Goal: Task Accomplishment & Management: Use online tool/utility

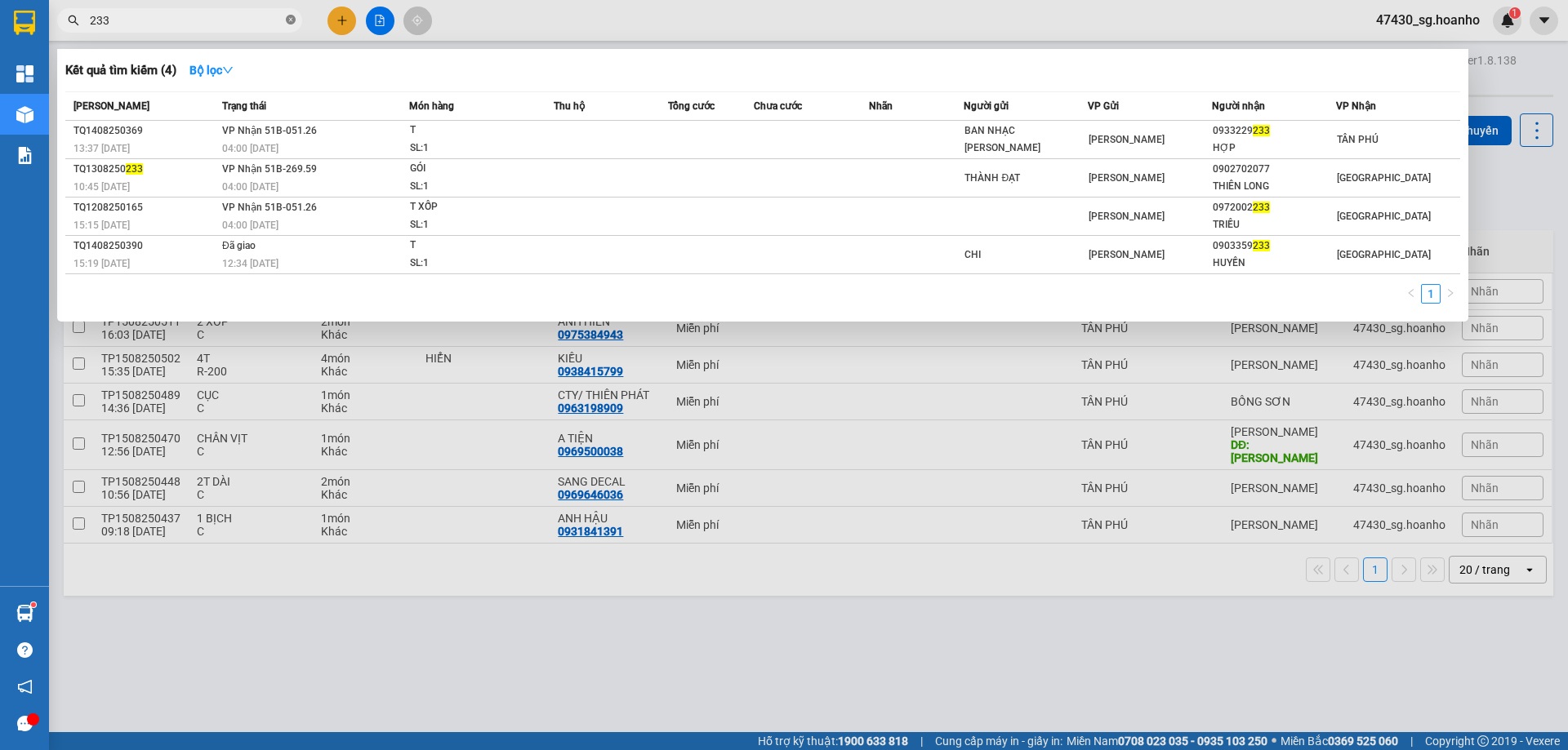
click at [292, 23] on icon "close-circle" at bounding box center [291, 19] width 10 height 10
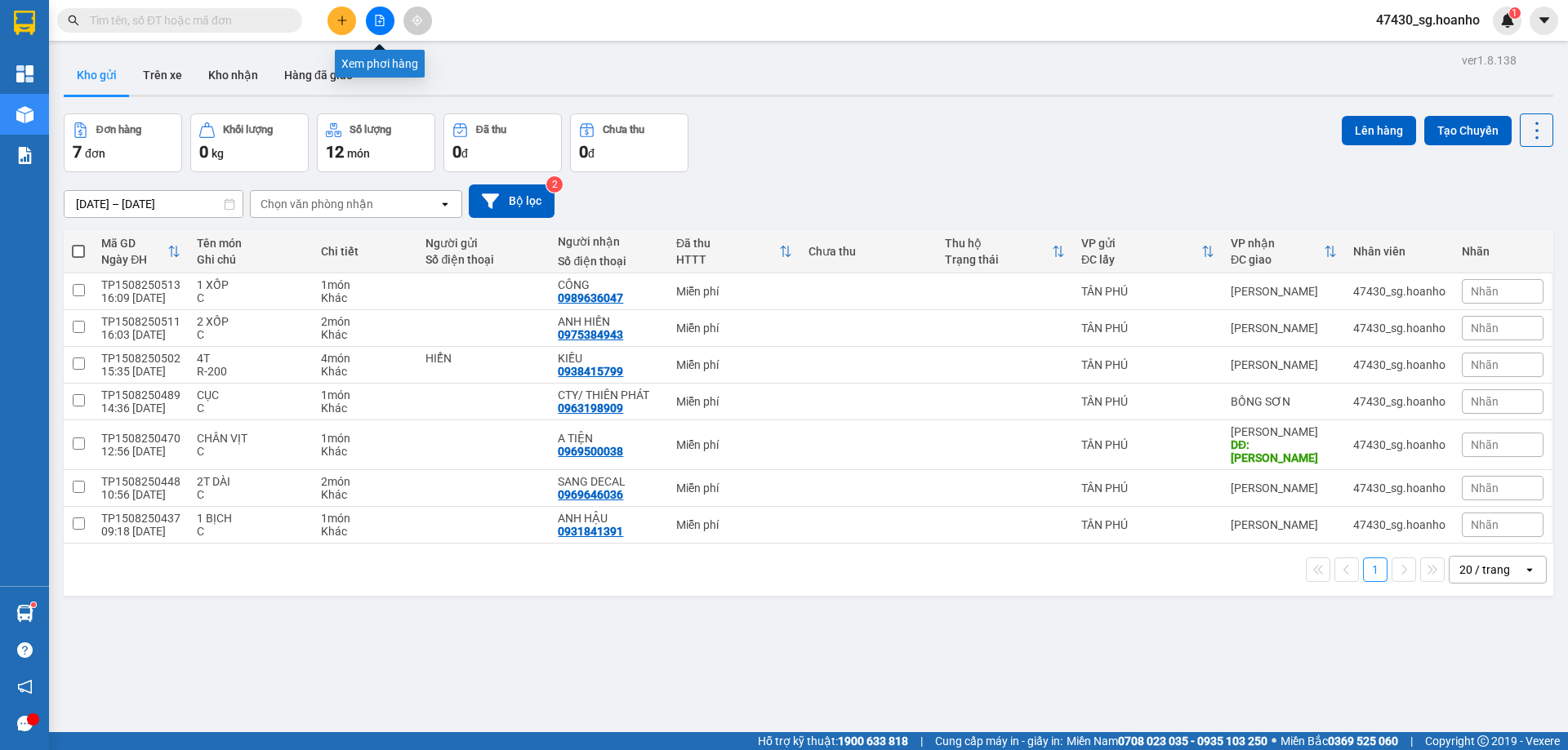
click at [366, 18] on button at bounding box center [380, 21] width 29 height 29
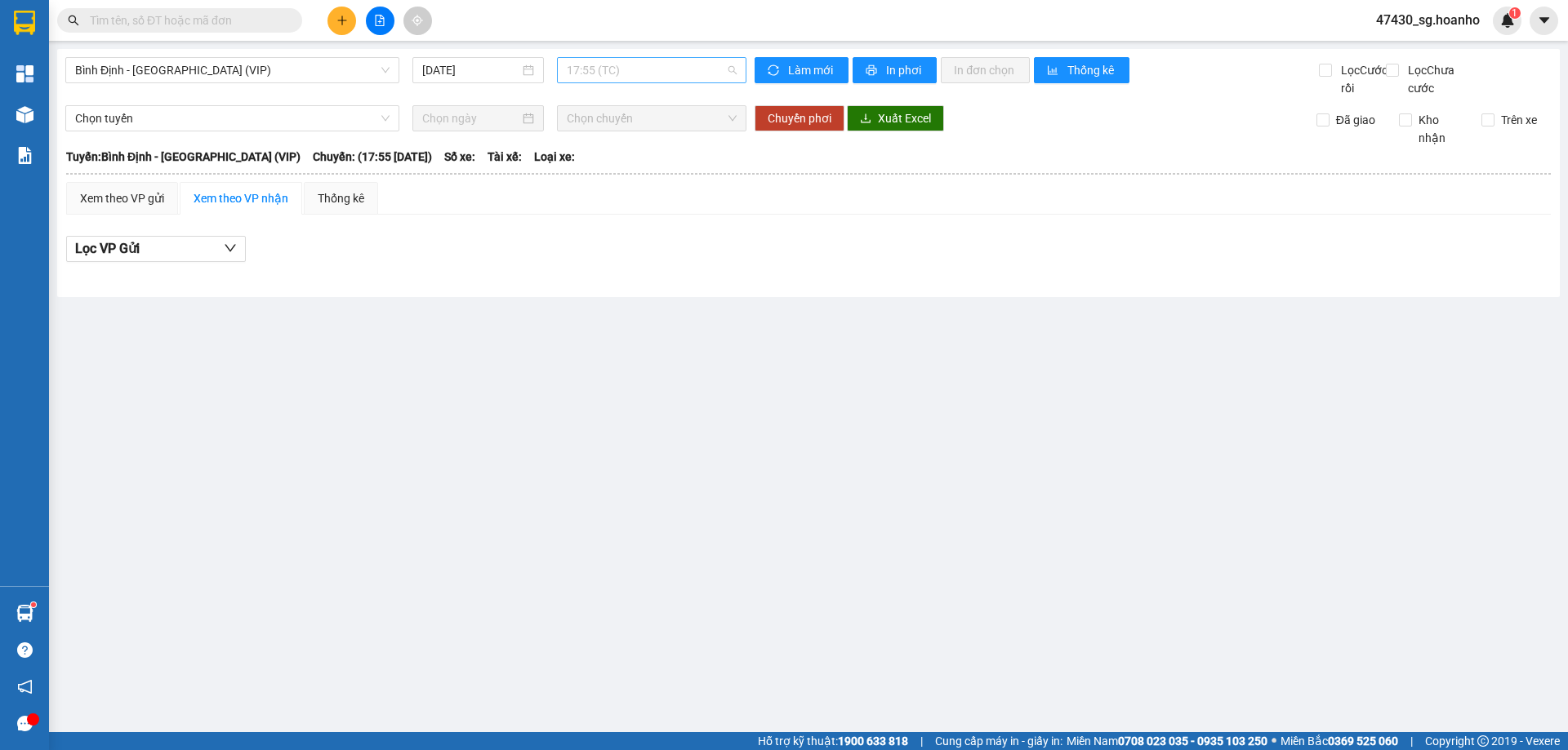
click at [600, 76] on span "17:55 (TC)" at bounding box center [652, 70] width 170 height 24
click at [604, 147] on div "18:00 - 51B-269.59" at bounding box center [630, 155] width 128 height 18
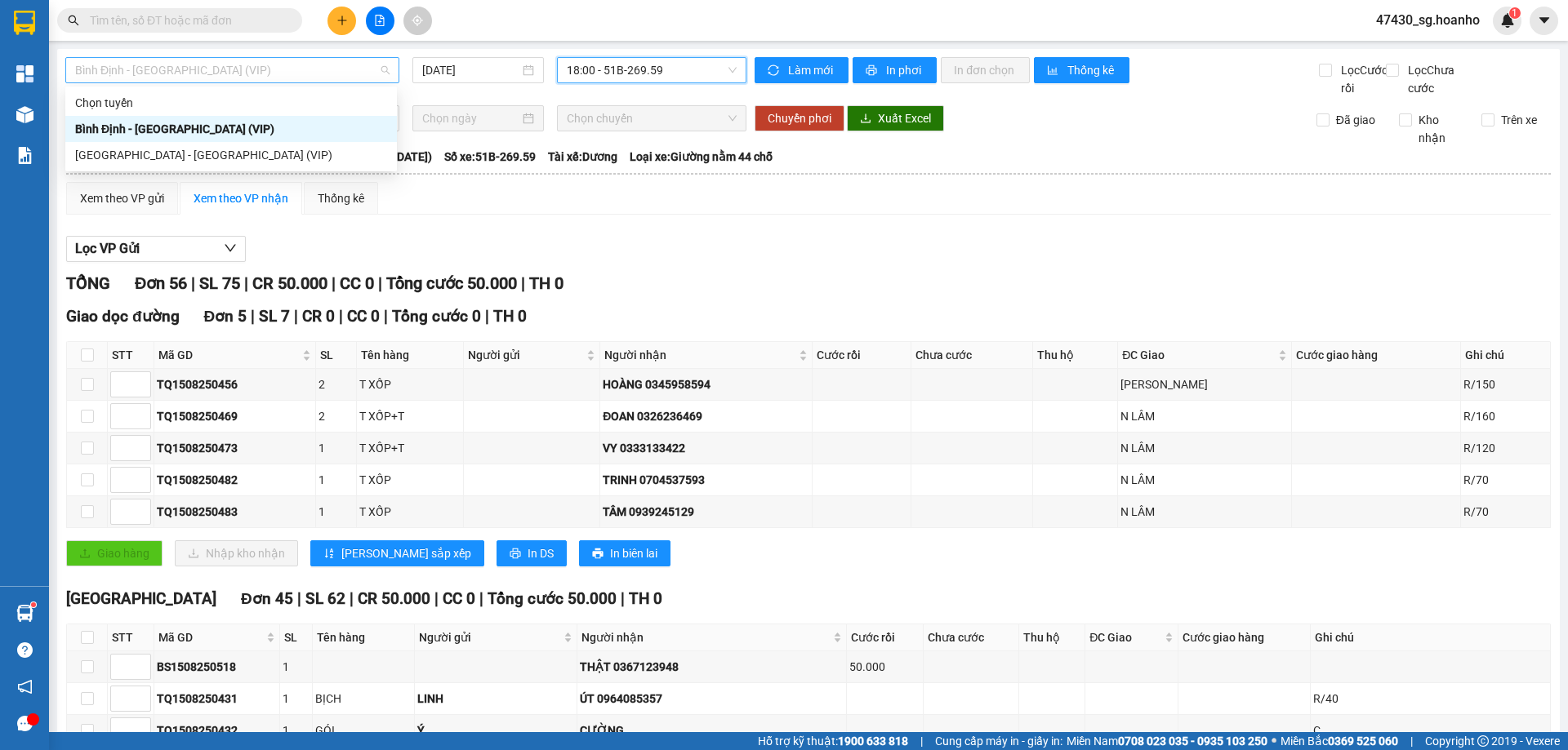
click at [329, 73] on span "Bình Định - [GEOGRAPHIC_DATA] (VIP)" at bounding box center [232, 70] width 314 height 24
click at [317, 160] on div "[GEOGRAPHIC_DATA] - [GEOGRAPHIC_DATA] (VIP)" at bounding box center [231, 155] width 312 height 18
type input "[DATE]"
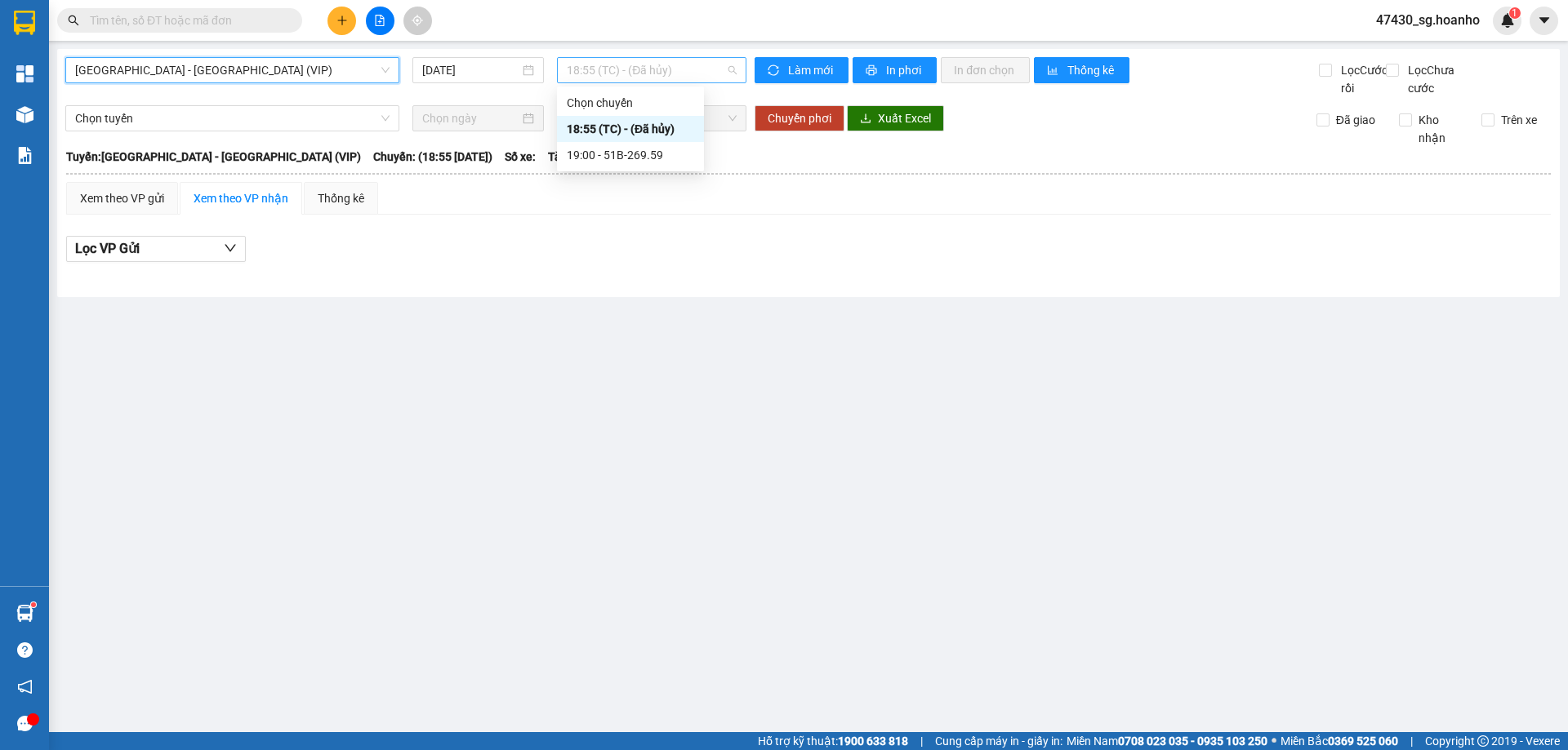
click at [666, 72] on span "18:55 (TC) - (Đã hủy)" at bounding box center [652, 70] width 170 height 24
click at [670, 151] on div "19:00 - 51B-269.59" at bounding box center [630, 155] width 128 height 18
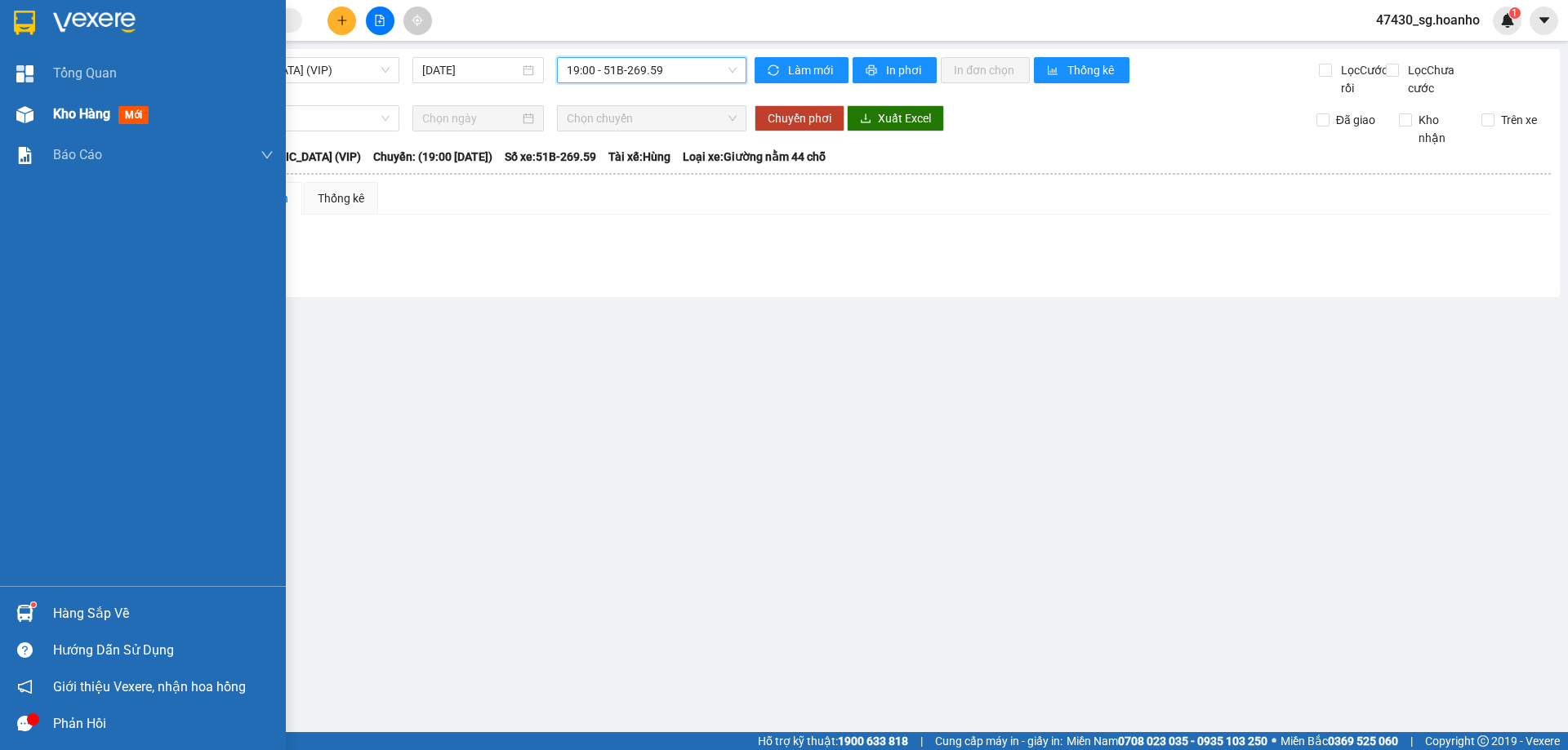
click at [53, 114] on span "Kho hàng" at bounding box center [81, 114] width 57 height 15
